Goal: Browse casually: Explore the website without a specific task or goal

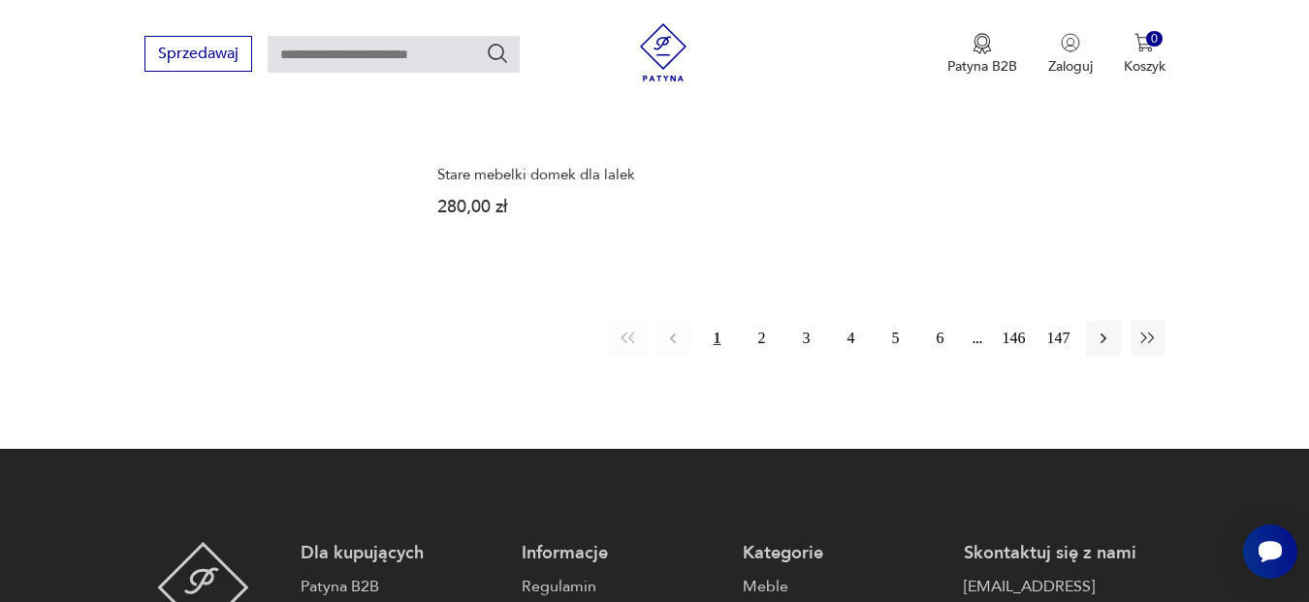
scroll to position [2594, 0]
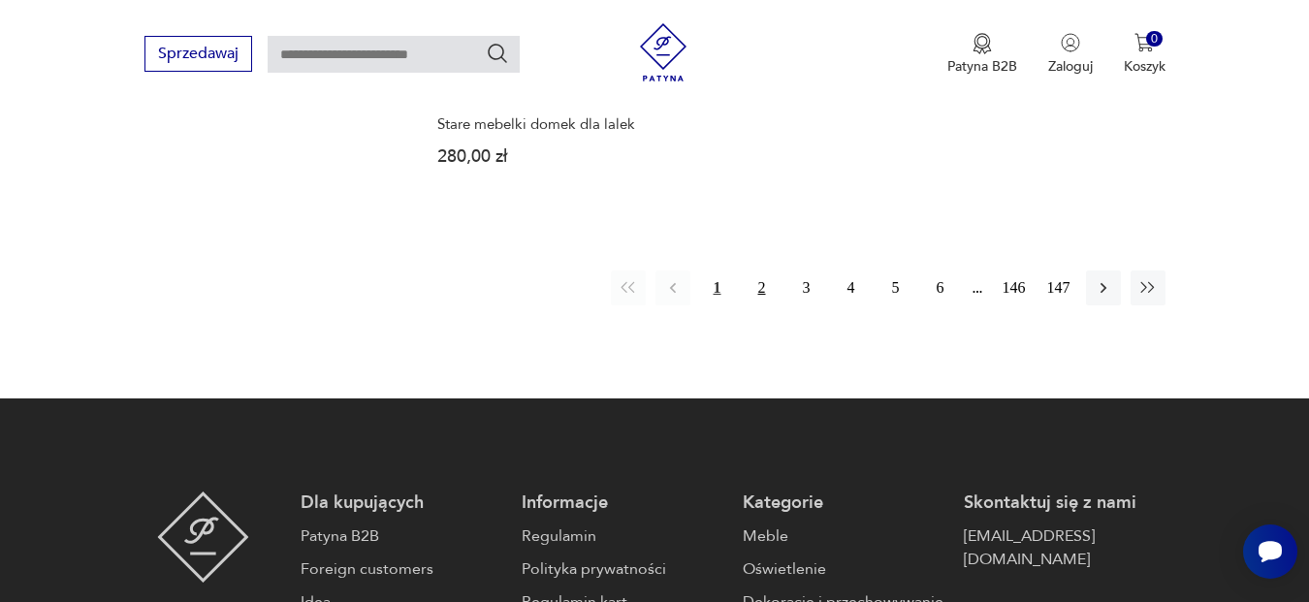
click at [756, 271] on button "2" at bounding box center [762, 288] width 35 height 35
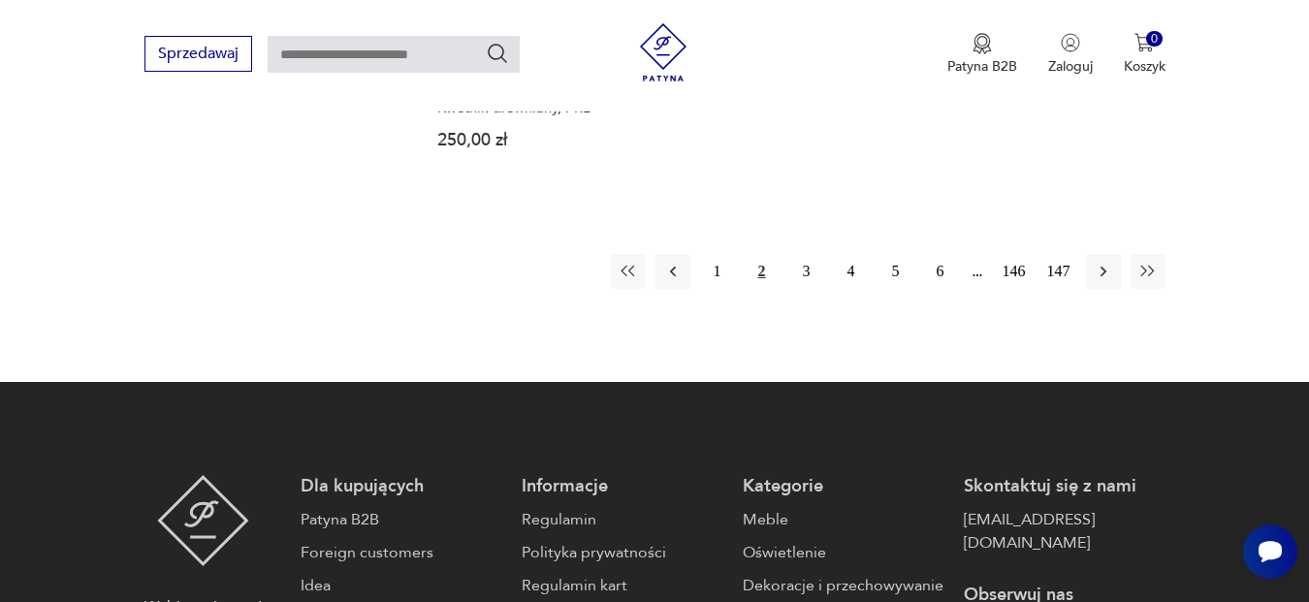
scroll to position [2578, 0]
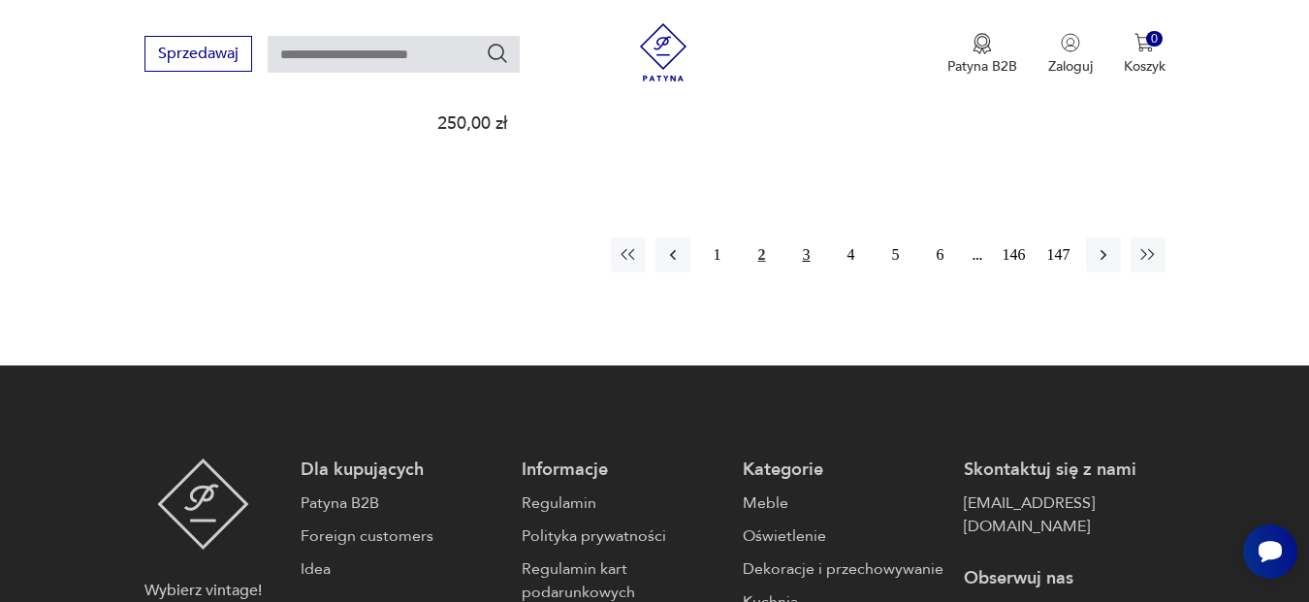
click at [797, 241] on button "3" at bounding box center [806, 255] width 35 height 35
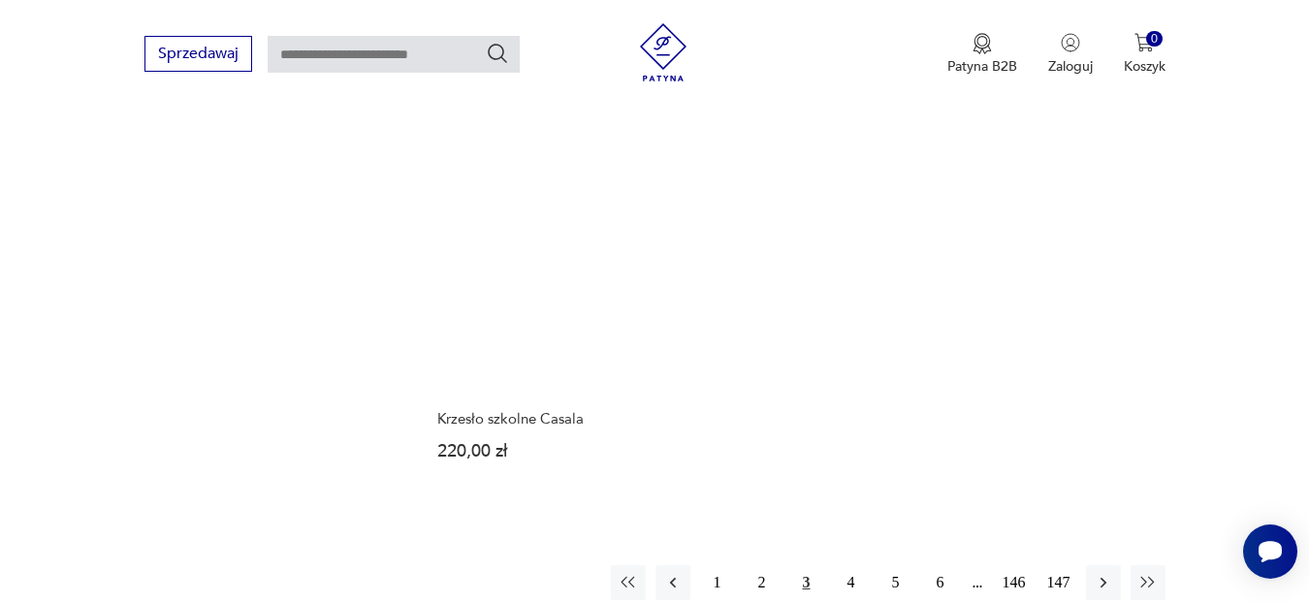
scroll to position [2328, 0]
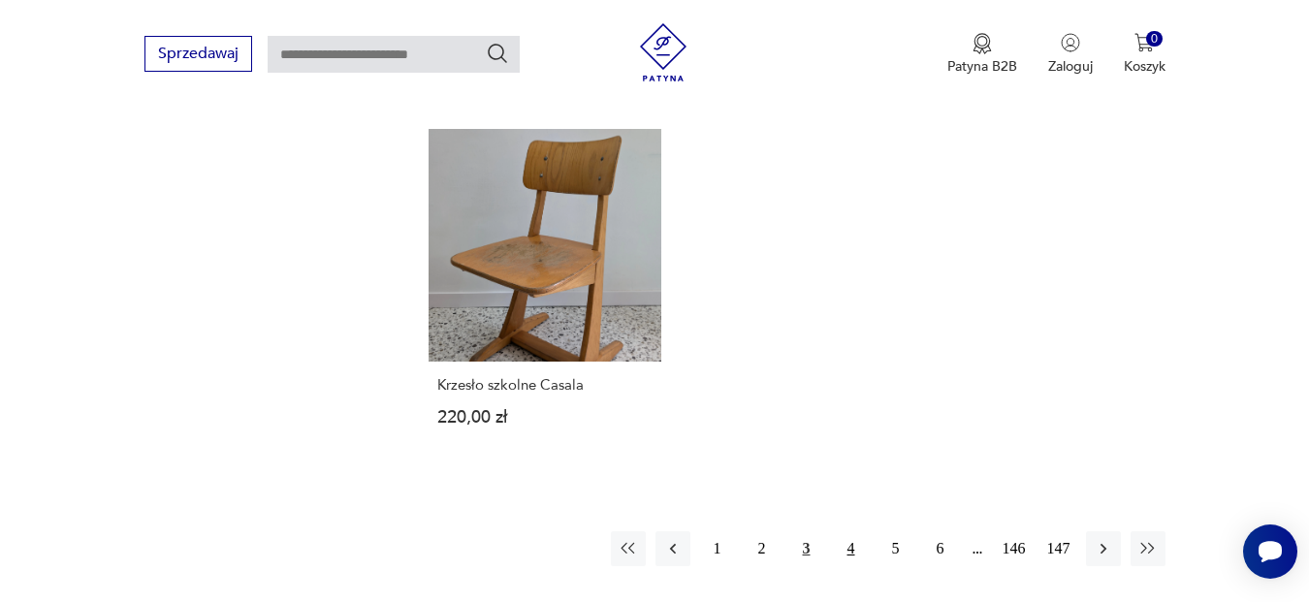
click at [845, 531] on button "4" at bounding box center [851, 548] width 35 height 35
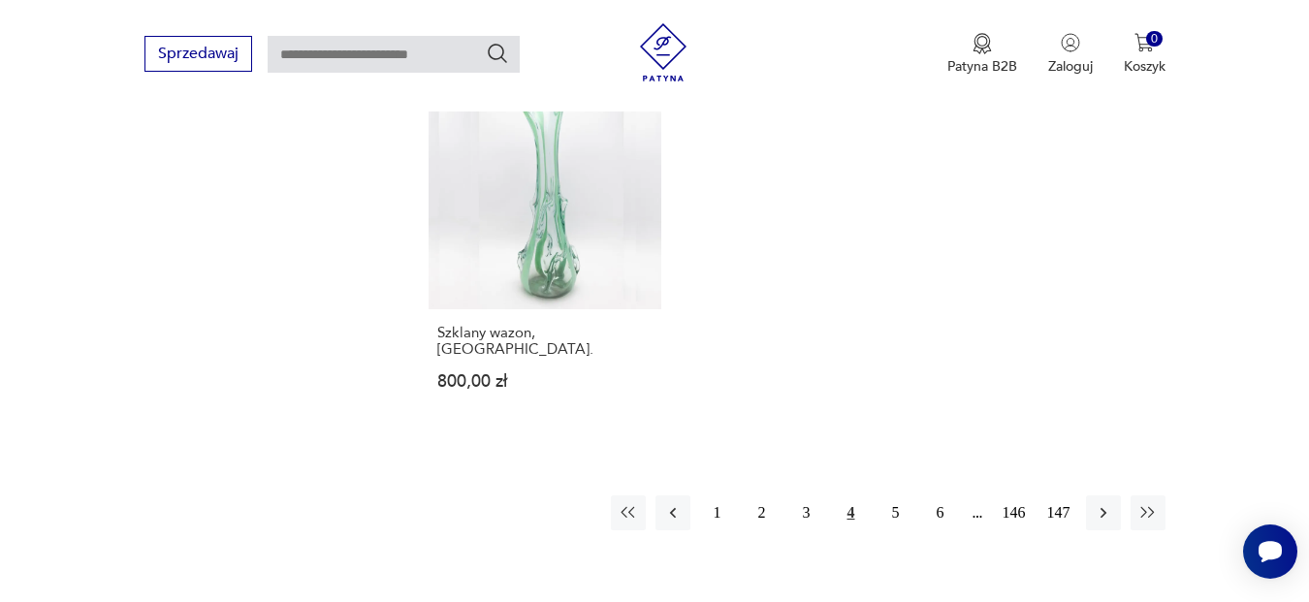
scroll to position [2400, 0]
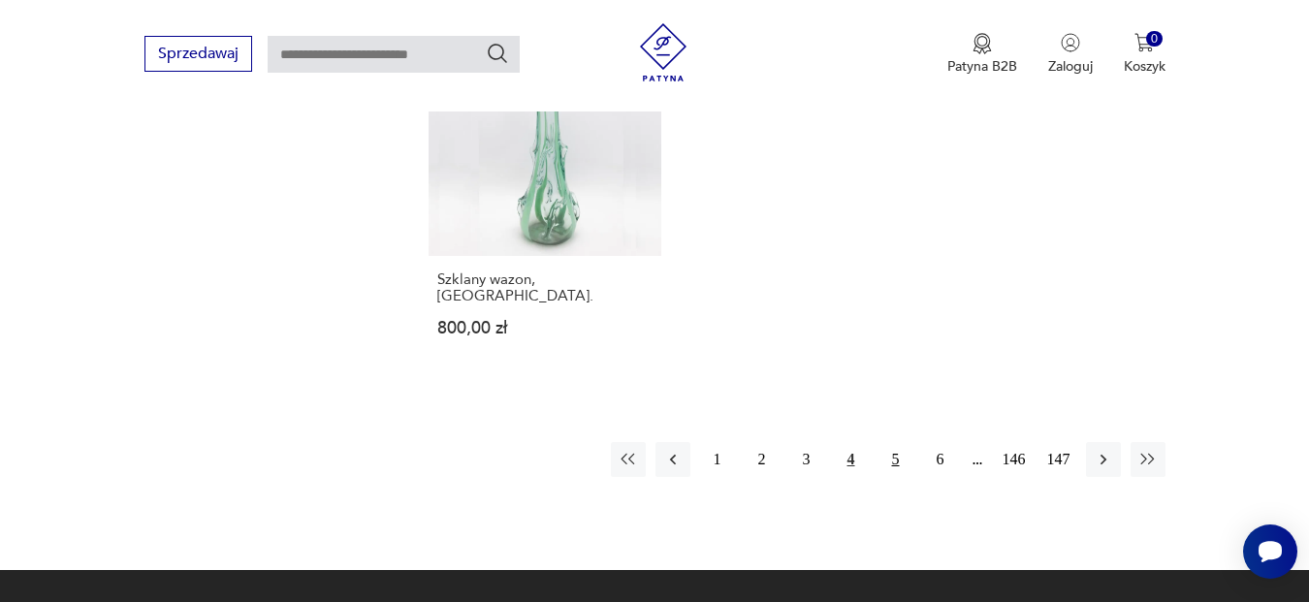
click at [897, 442] on button "5" at bounding box center [896, 459] width 35 height 35
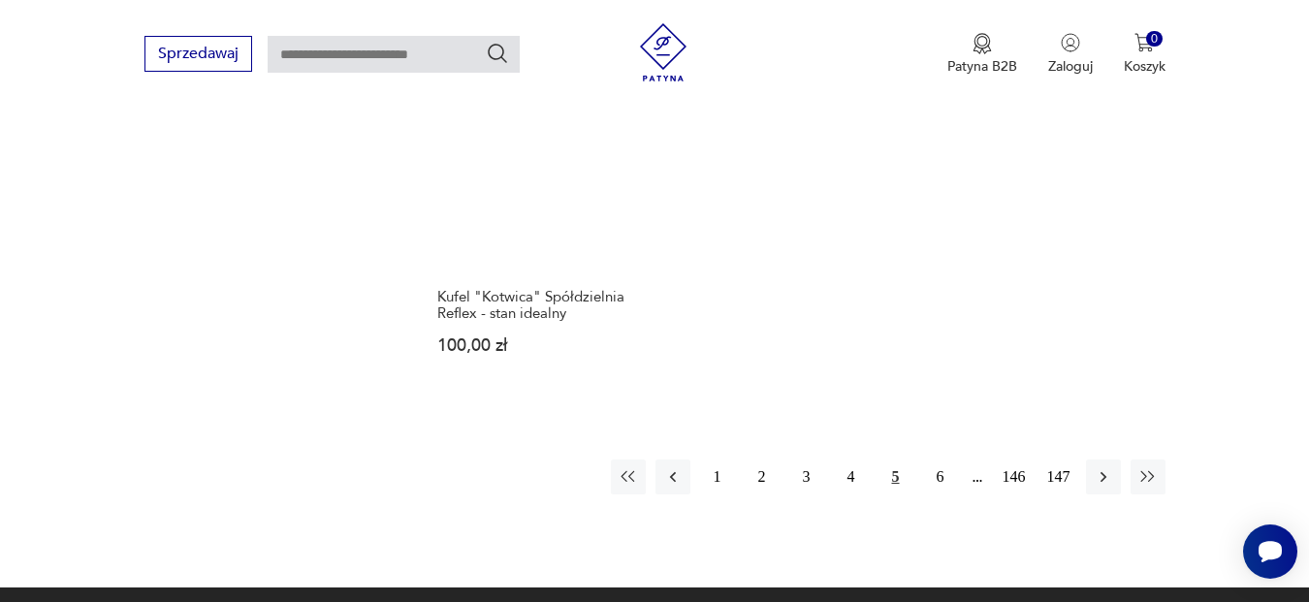
scroll to position [2400, 0]
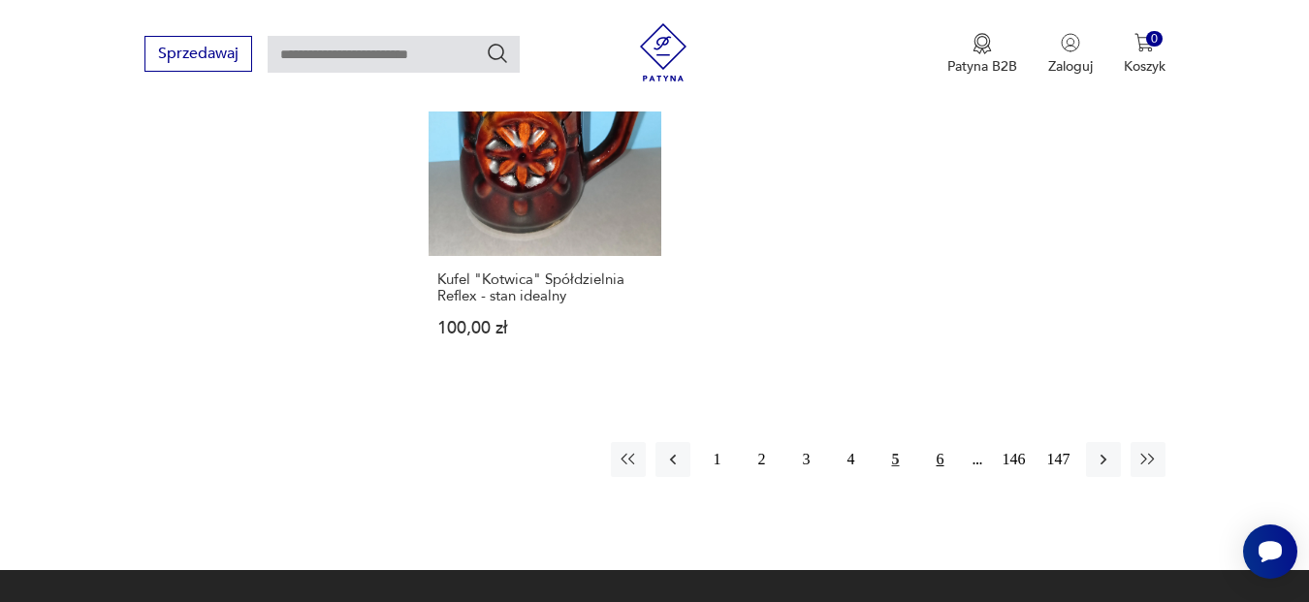
click at [939, 459] on button "6" at bounding box center [940, 459] width 35 height 35
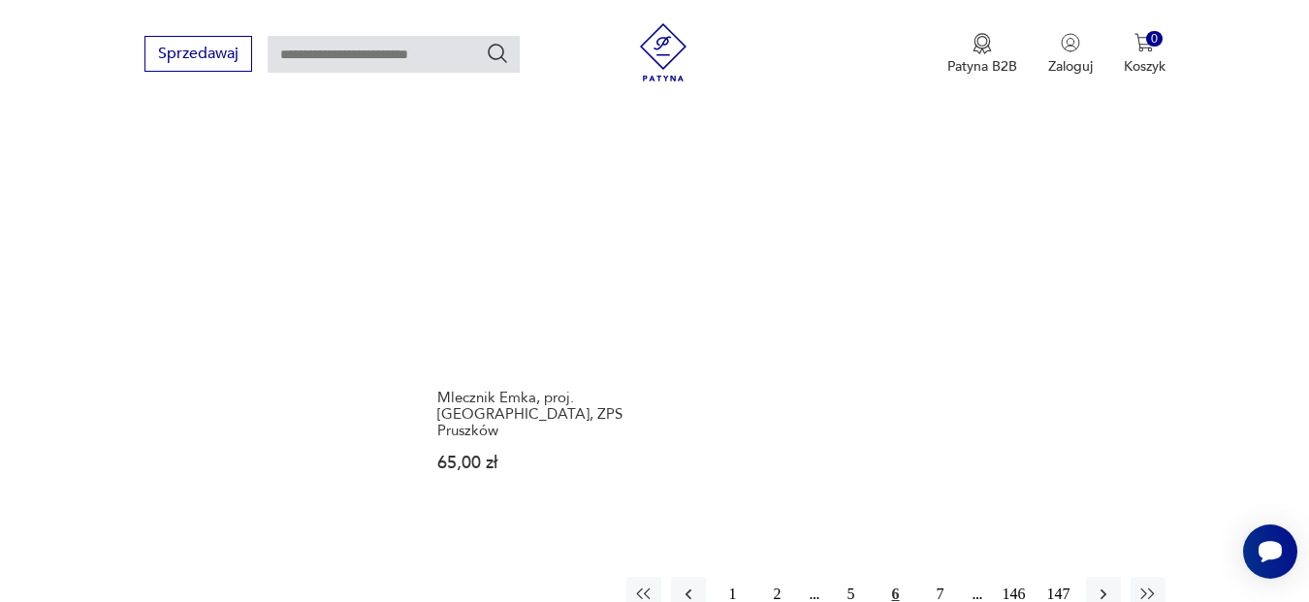
scroll to position [2497, 0]
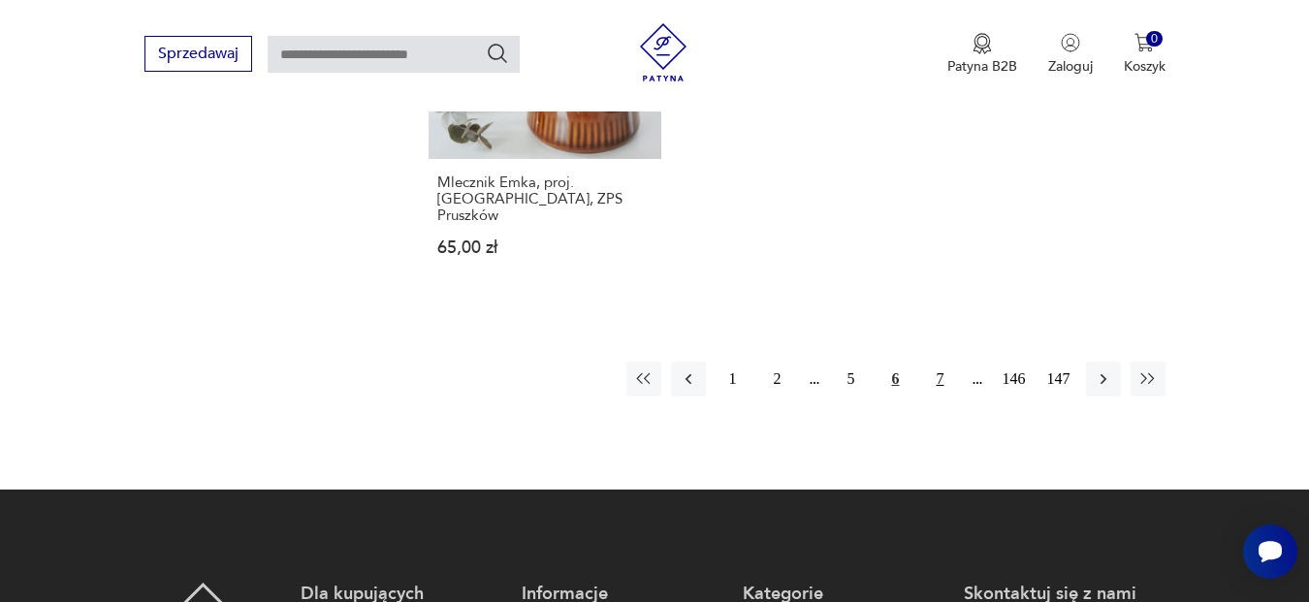
click at [941, 362] on button "7" at bounding box center [940, 379] width 35 height 35
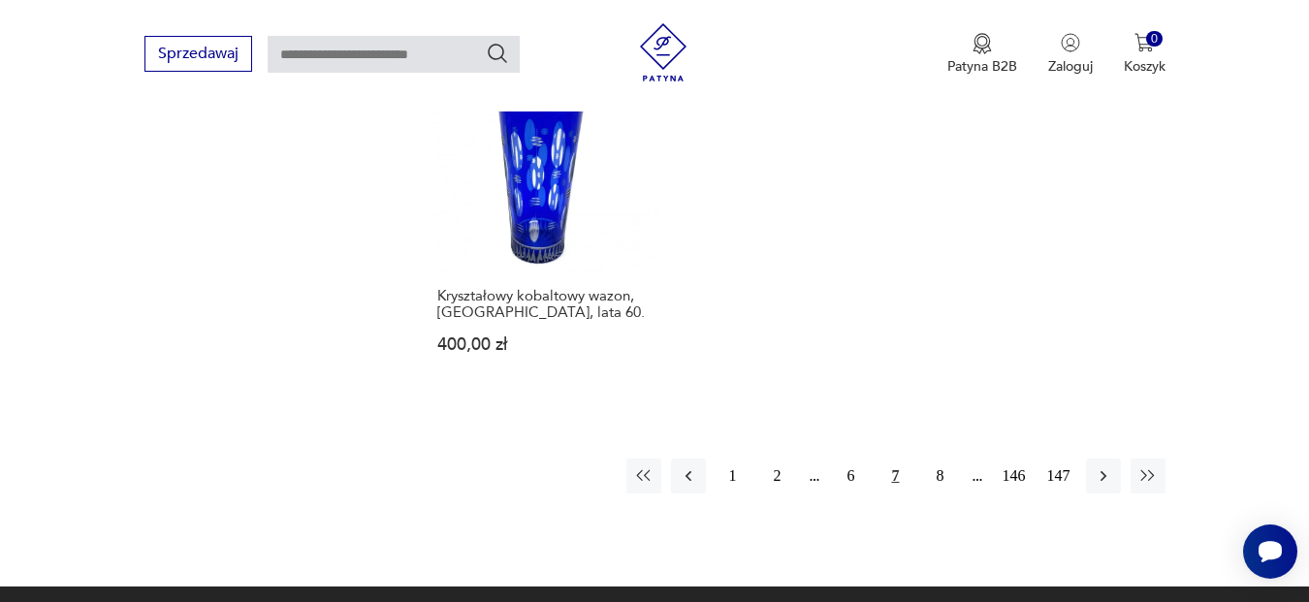
scroll to position [2400, 0]
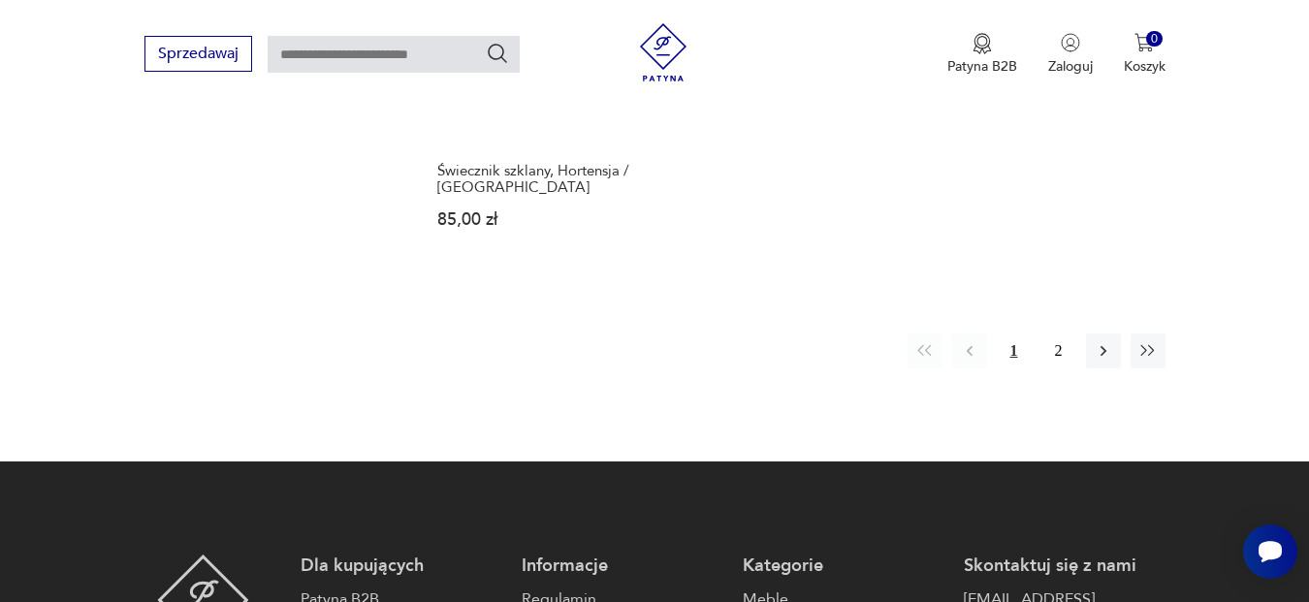
scroll to position [2812, 0]
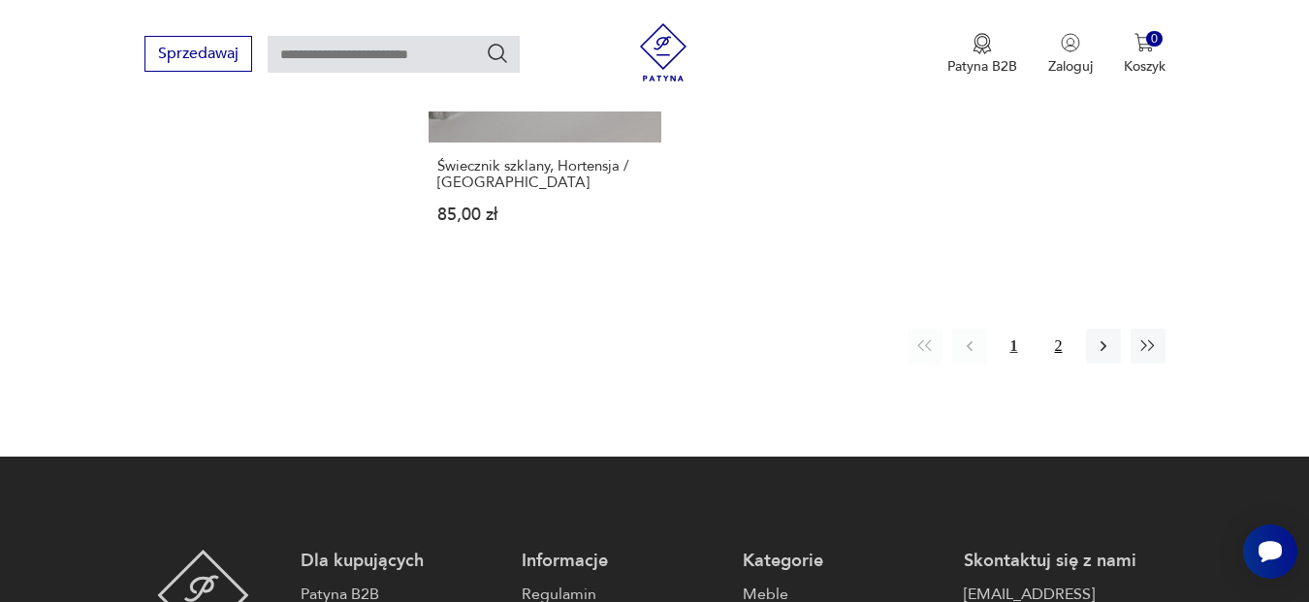
click at [1057, 329] on button "2" at bounding box center [1059, 346] width 35 height 35
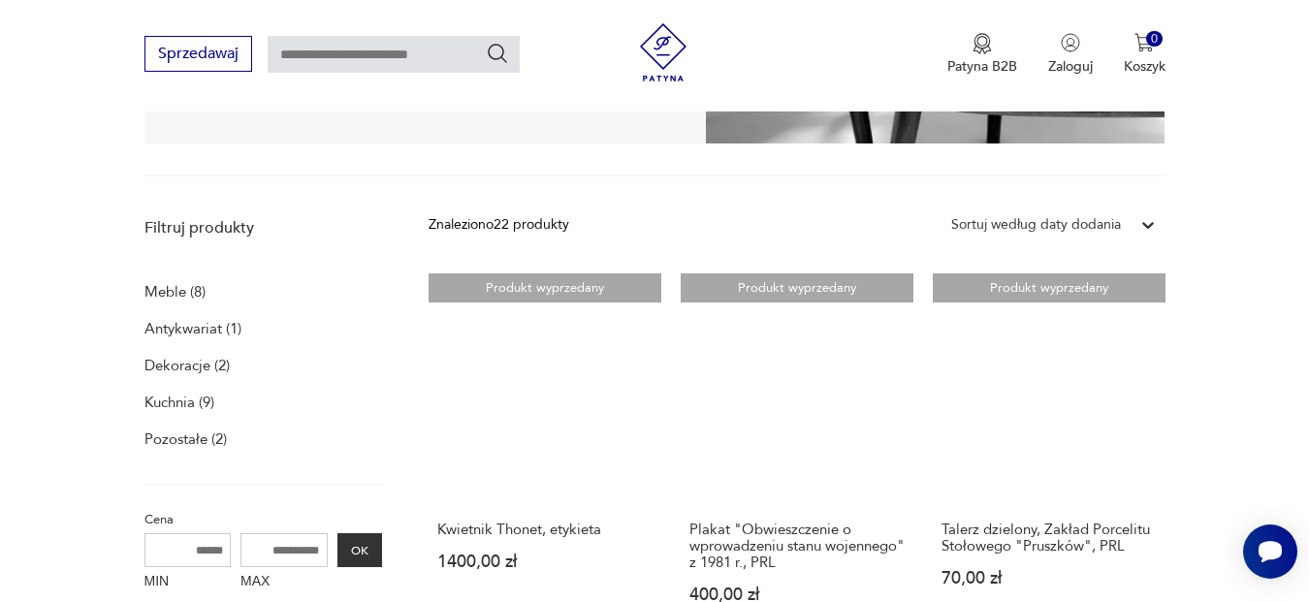
scroll to position [485, 0]
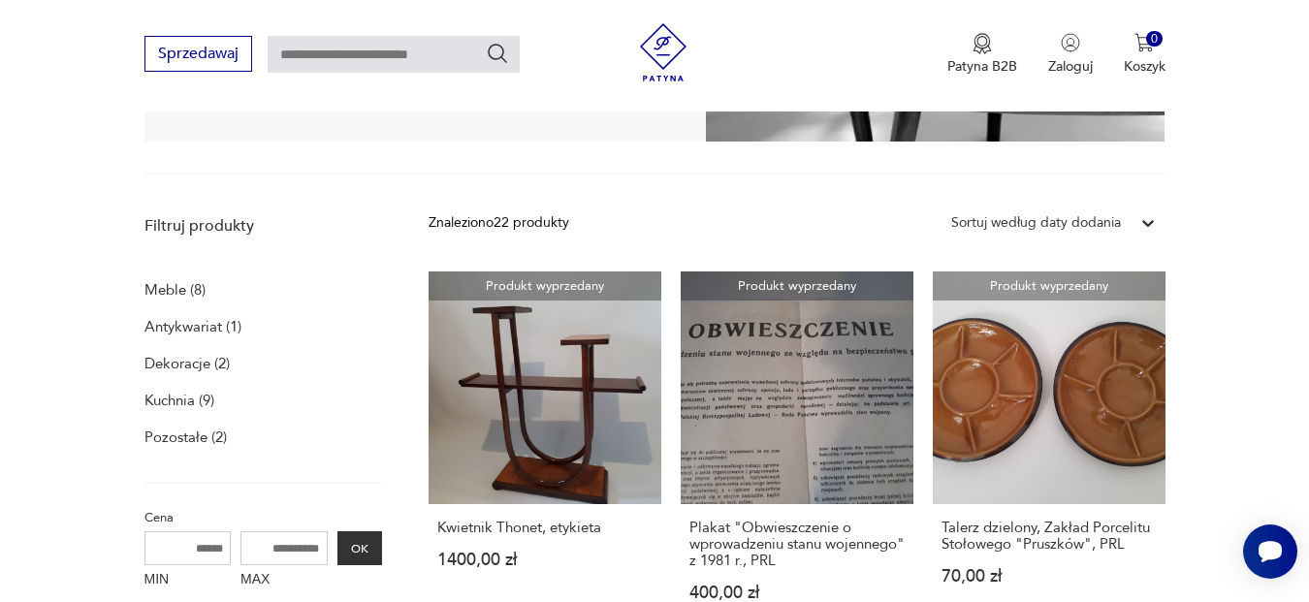
click at [173, 328] on p "Antykwariat (1)" at bounding box center [193, 326] width 97 height 27
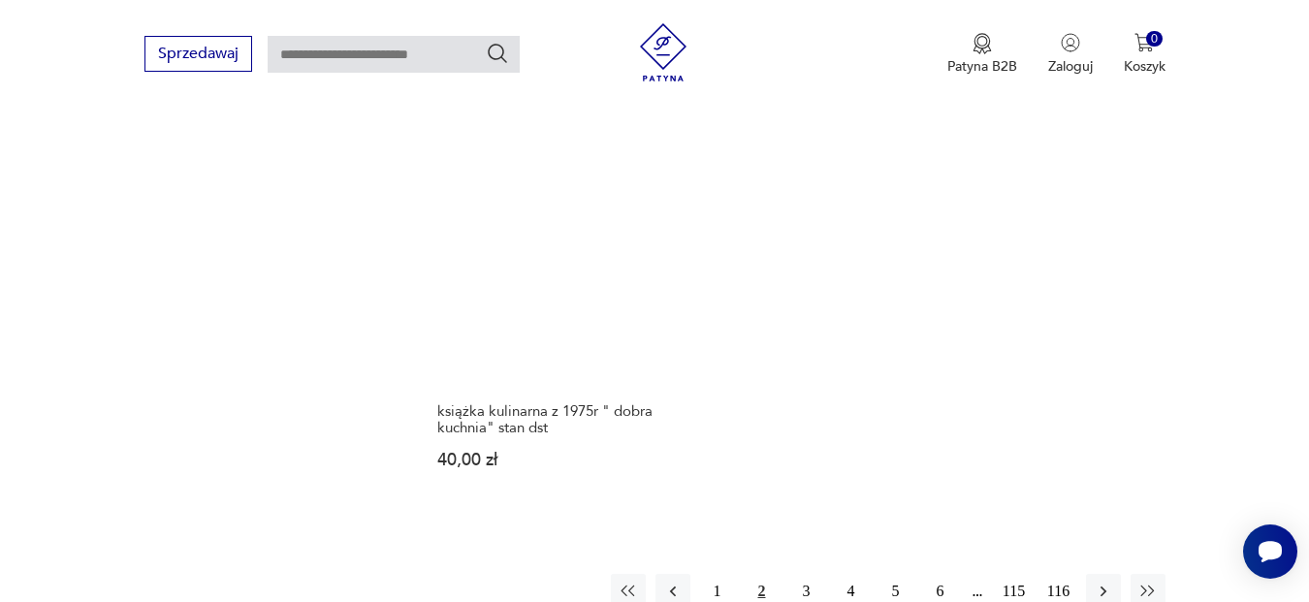
scroll to position [2850, 0]
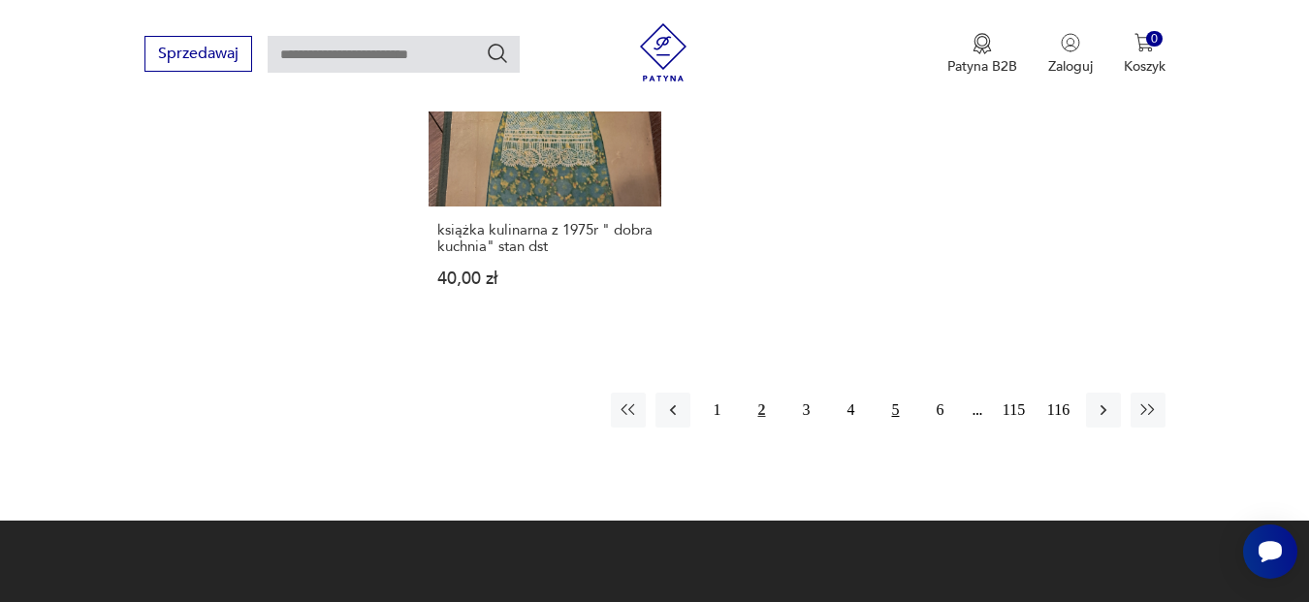
click at [896, 394] on button "5" at bounding box center [896, 410] width 35 height 35
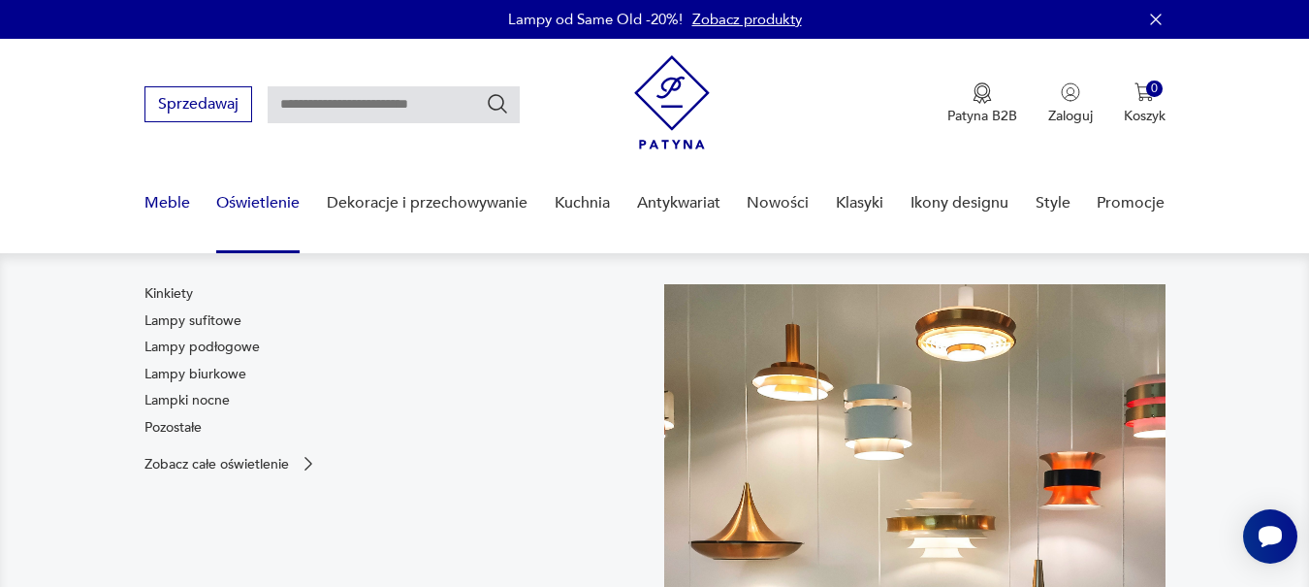
click at [153, 203] on link "Meble" at bounding box center [168, 203] width 46 height 75
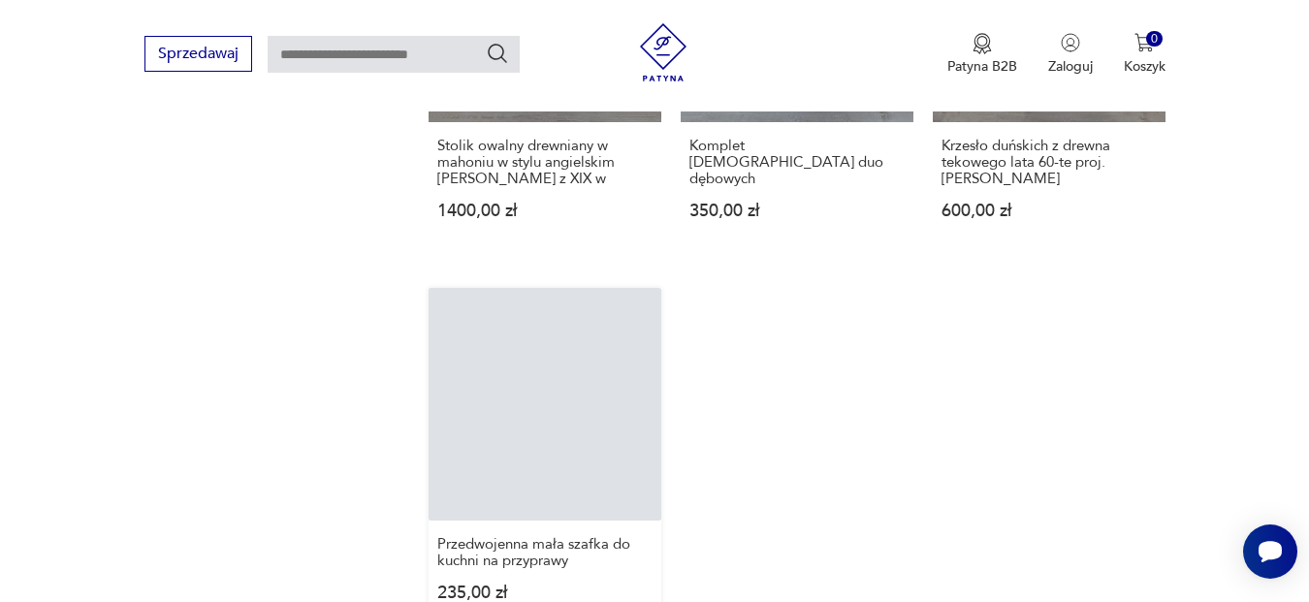
scroll to position [2603, 0]
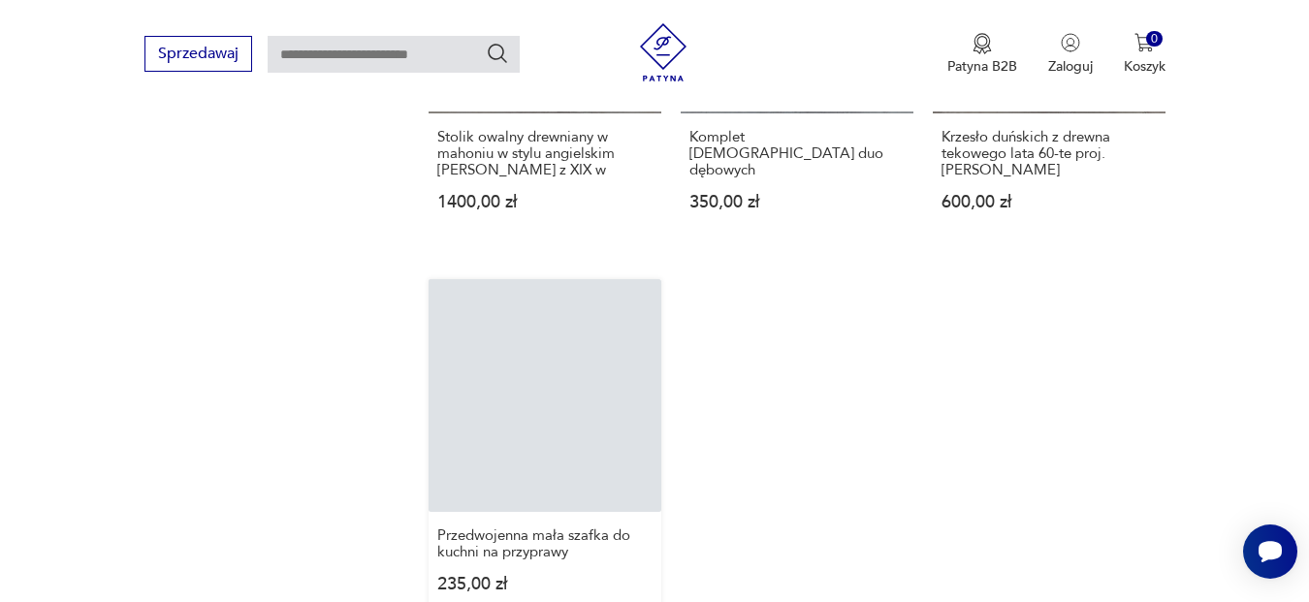
click at [550, 385] on link "Przedwojenna mała szafka do kuchni na przyprawy 235,00 zł" at bounding box center [545, 454] width 233 height 351
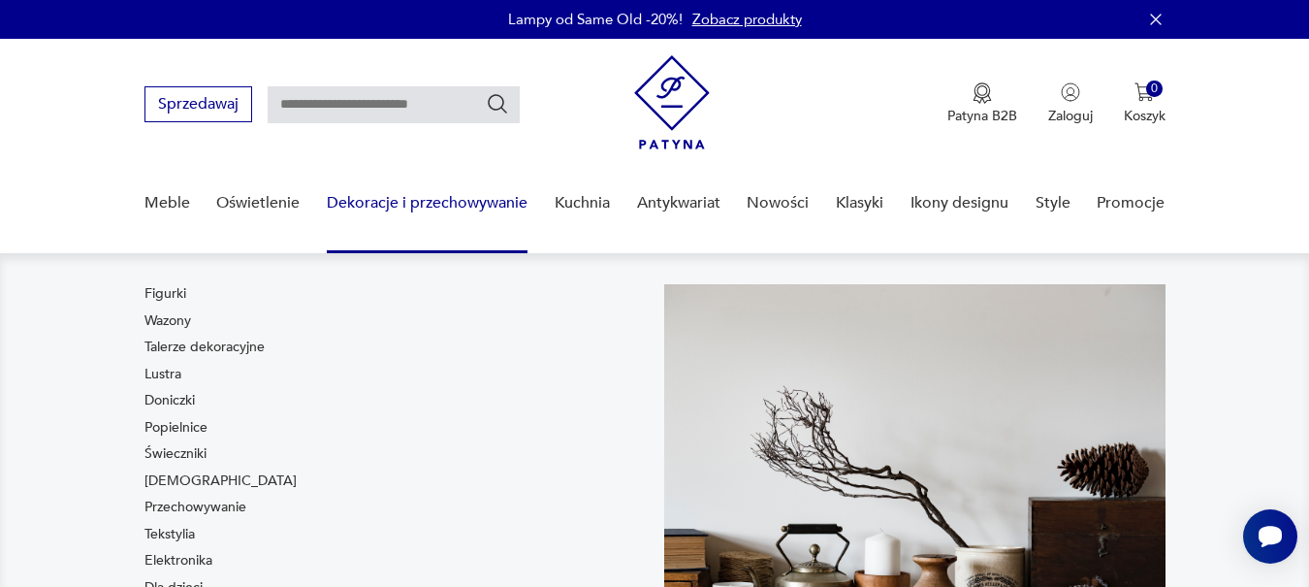
click at [391, 197] on link "Dekoracje i przechowywanie" at bounding box center [427, 203] width 201 height 75
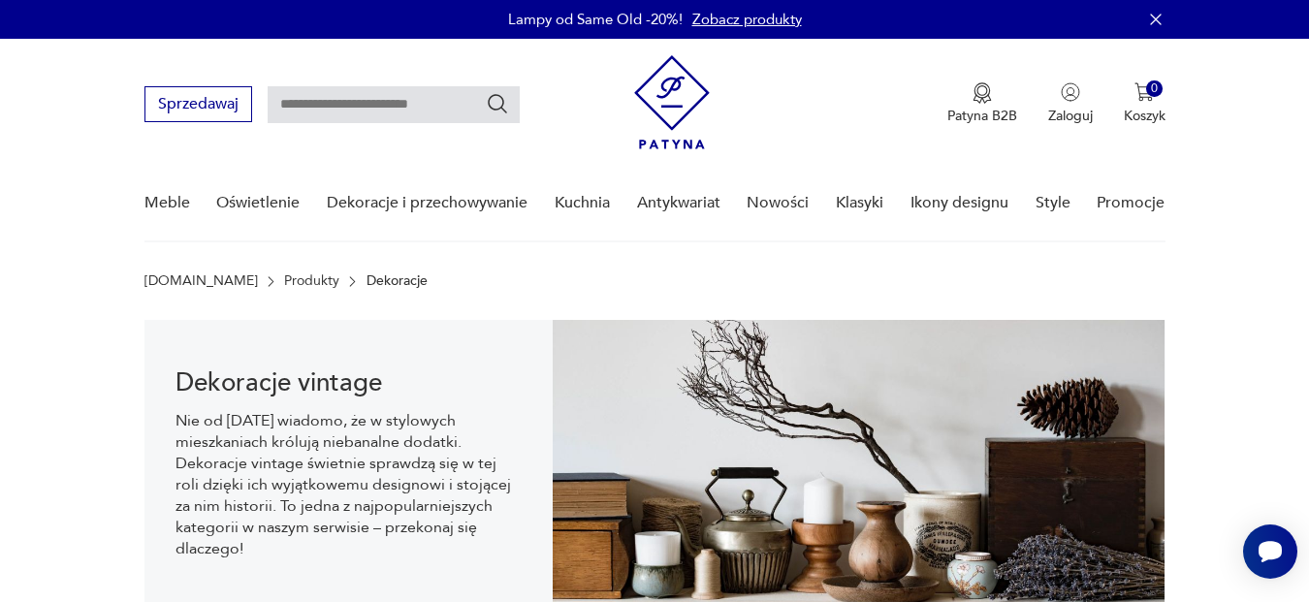
scroll to position [193, 0]
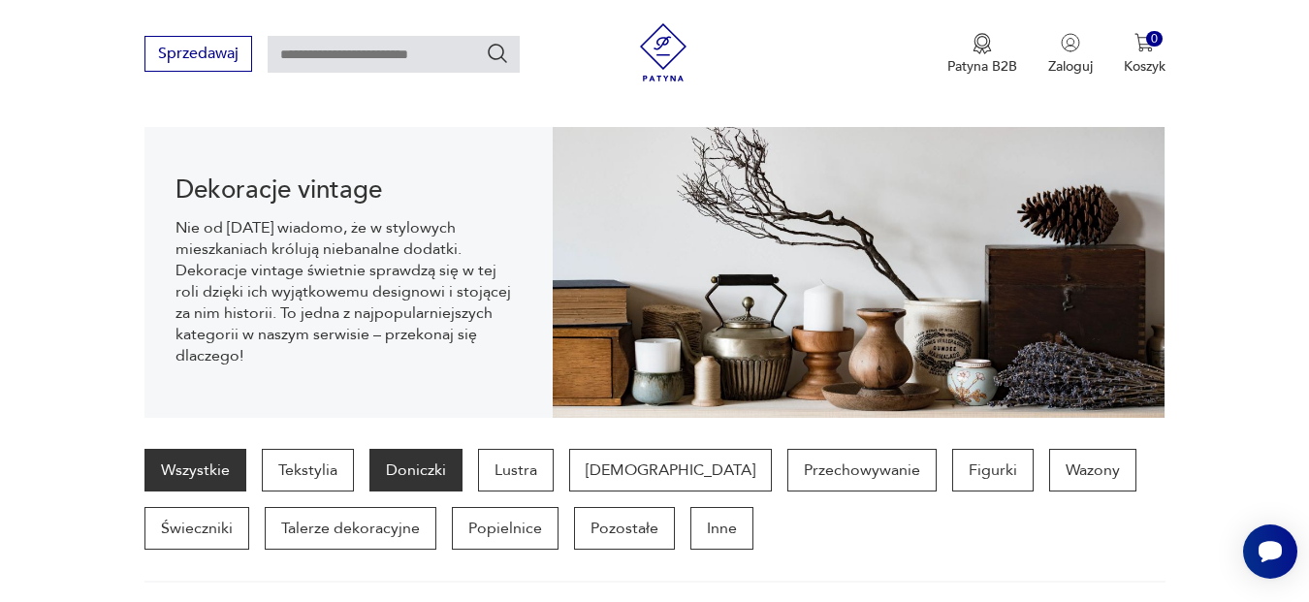
click at [424, 468] on p "Doniczki" at bounding box center [415, 470] width 93 height 43
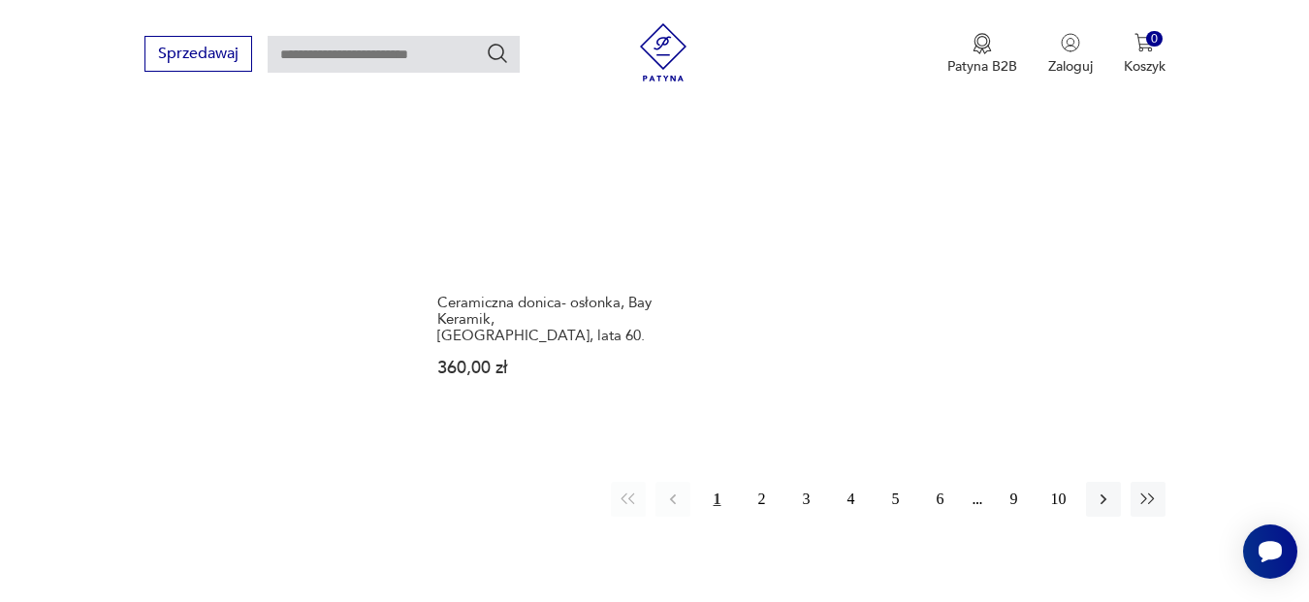
scroll to position [2843, 0]
